Goal: Find specific page/section: Find specific page/section

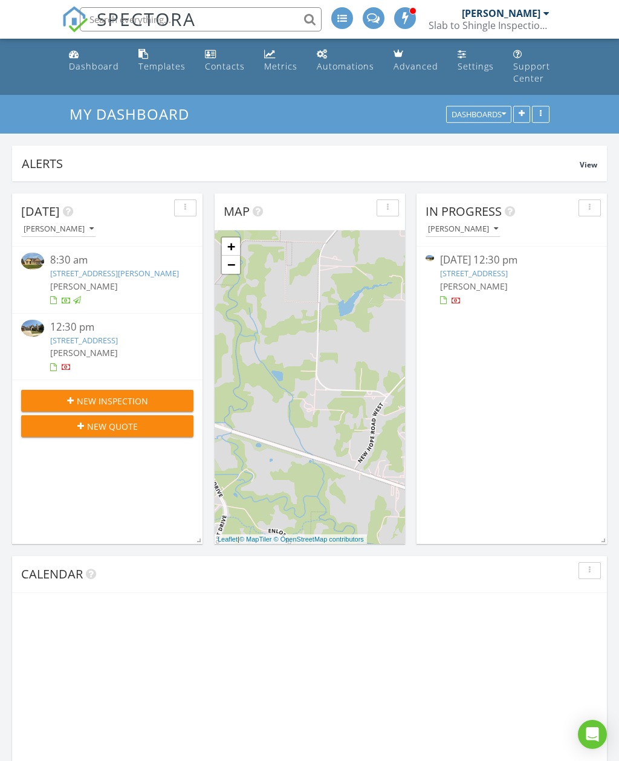
scroll to position [1101, 619]
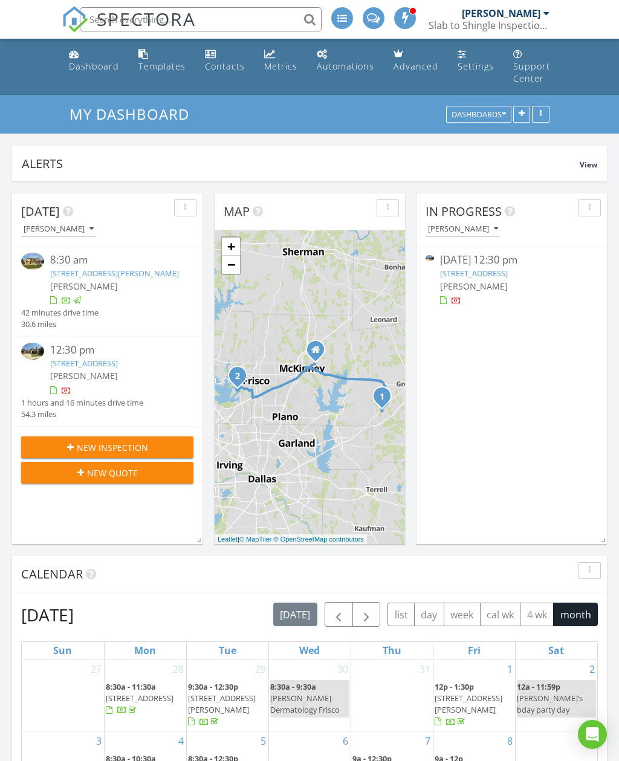
click at [85, 369] on link "3741 Manchester, The Colony, TX 75056" at bounding box center [84, 363] width 68 height 11
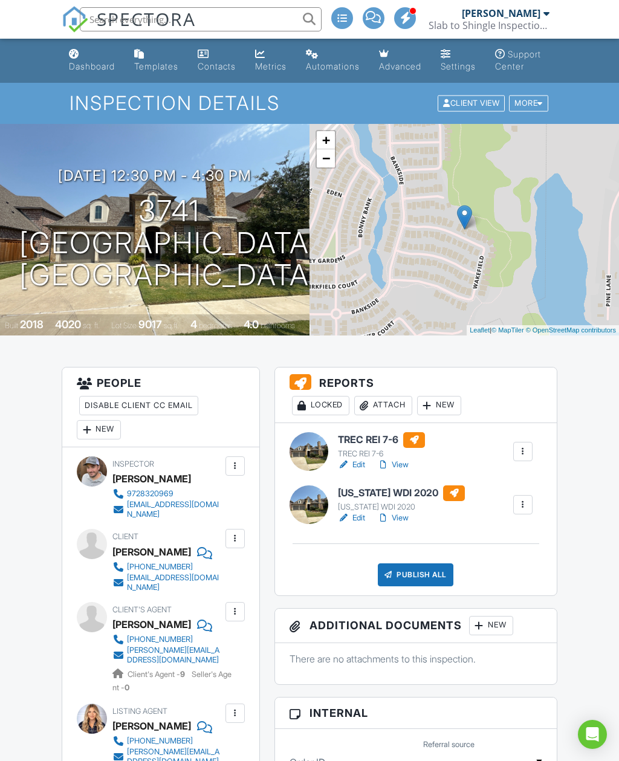
click at [396, 524] on link "View" at bounding box center [392, 518] width 31 height 12
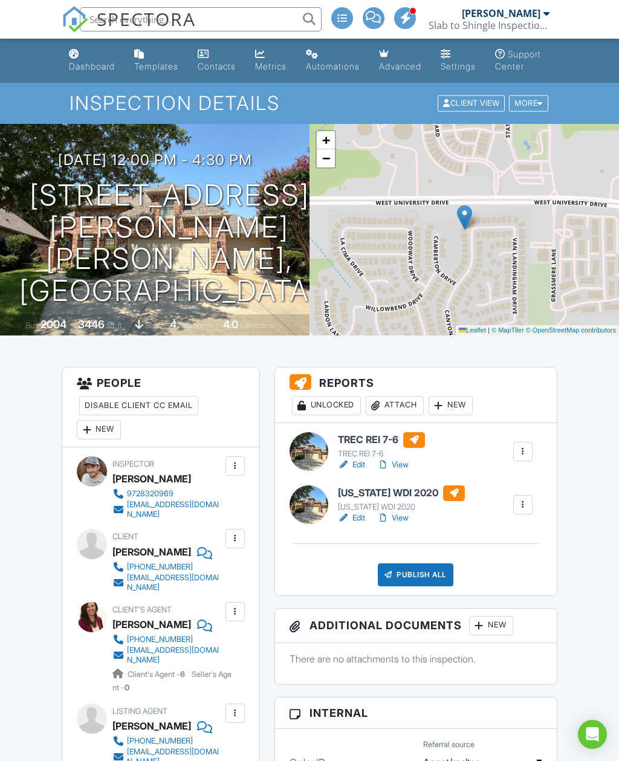
click at [91, 66] on div "Dashboard" at bounding box center [92, 66] width 46 height 10
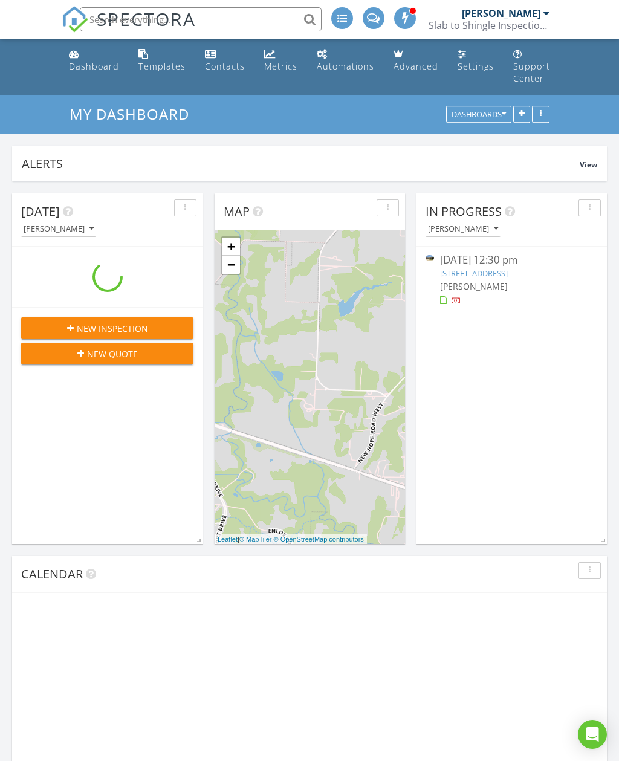
scroll to position [1101, 619]
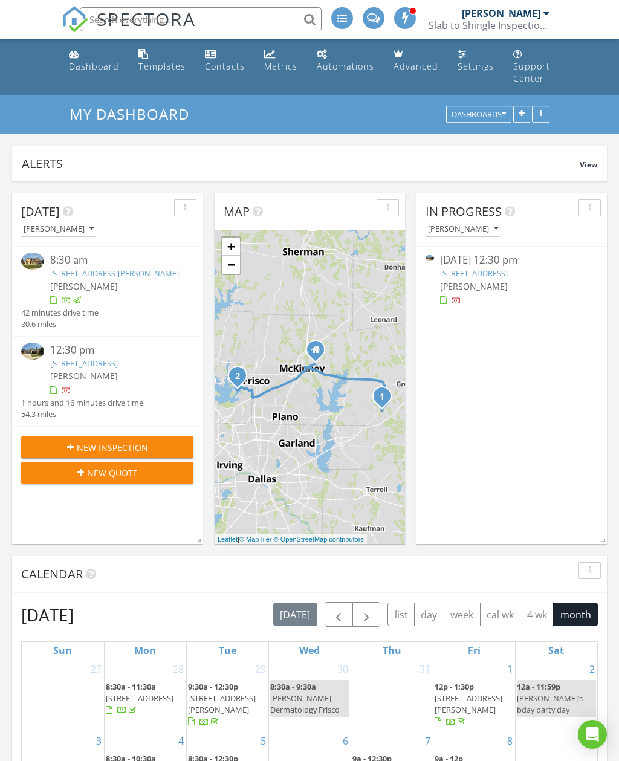
click at [88, 368] on link "3741 Manchester, The Colony, TX 75056" at bounding box center [84, 363] width 68 height 11
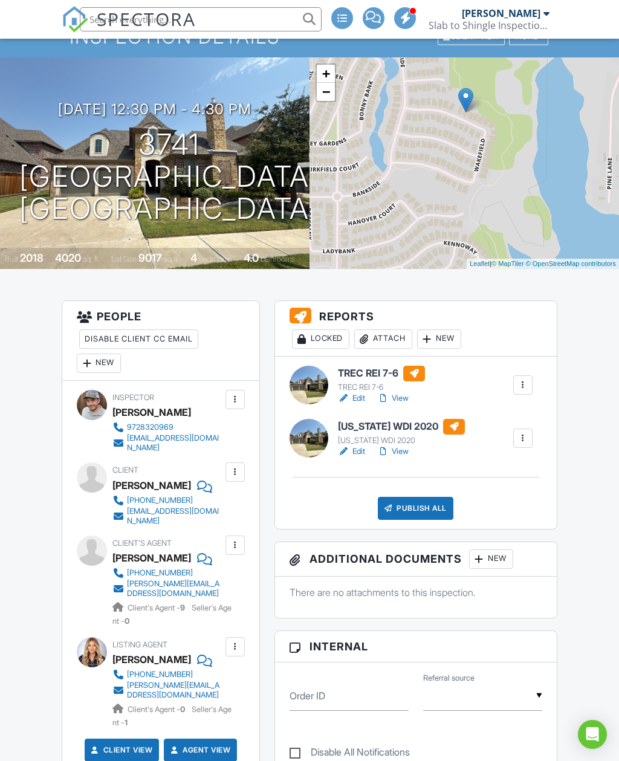
scroll to position [66, 0]
click at [395, 404] on link "View" at bounding box center [392, 398] width 31 height 12
